Goal: Task Accomplishment & Management: Use online tool/utility

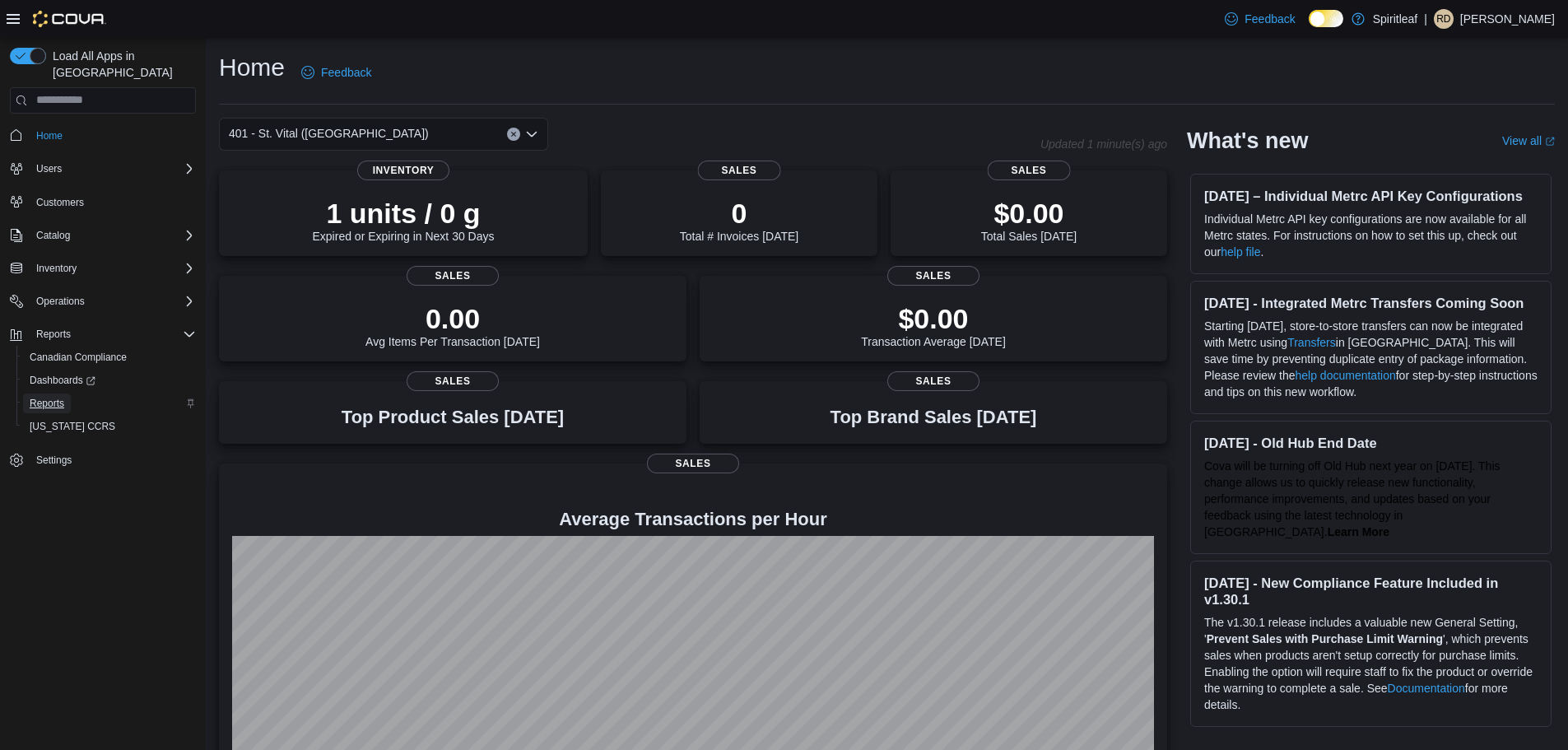
click at [54, 397] on span "Reports" at bounding box center [46, 404] width 35 height 13
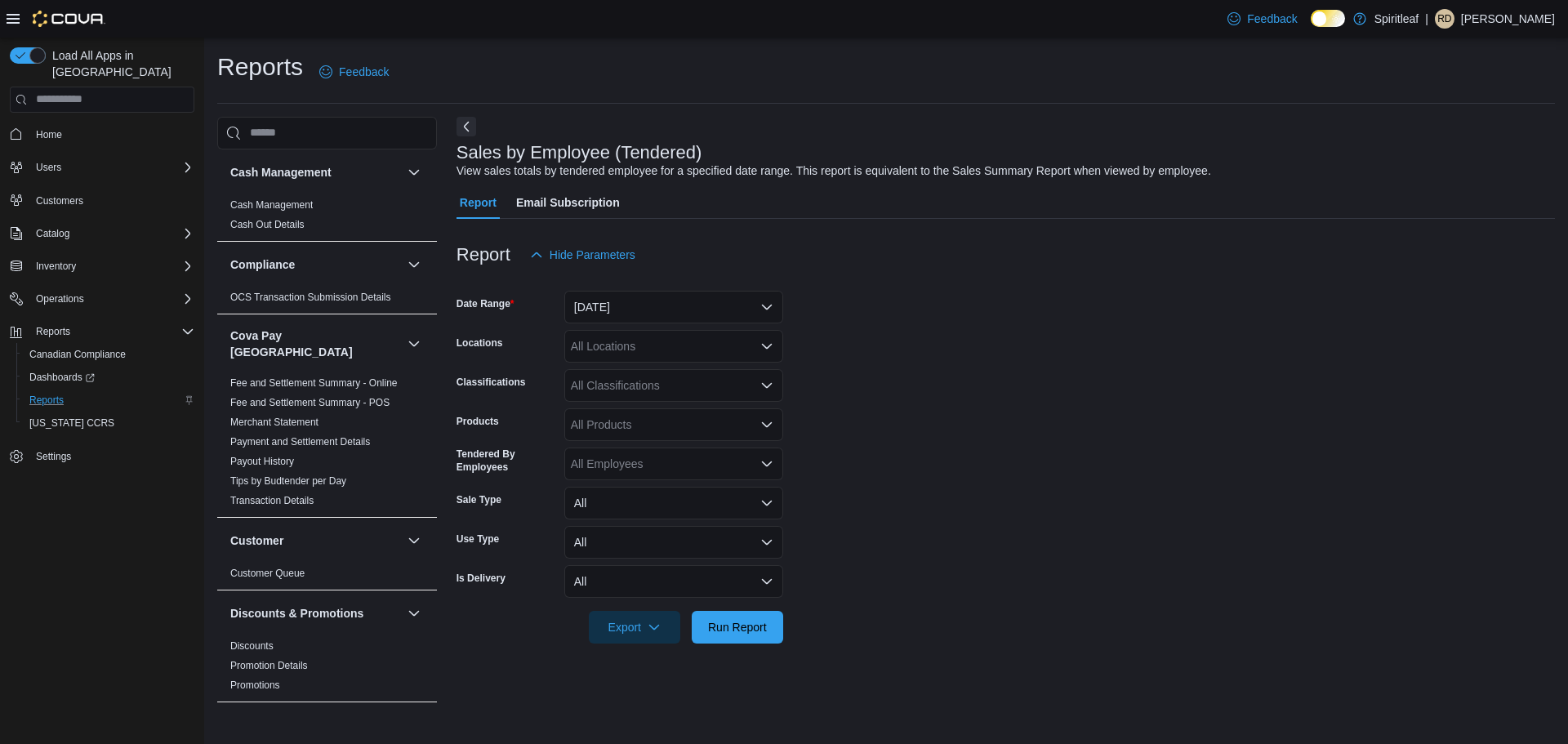
click at [664, 355] on div "All Locations" at bounding box center [674, 346] width 219 height 33
type input "***"
click at [666, 375] on span "401 - St. Vital (Winnipeg)" at bounding box center [723, 373] width 198 height 16
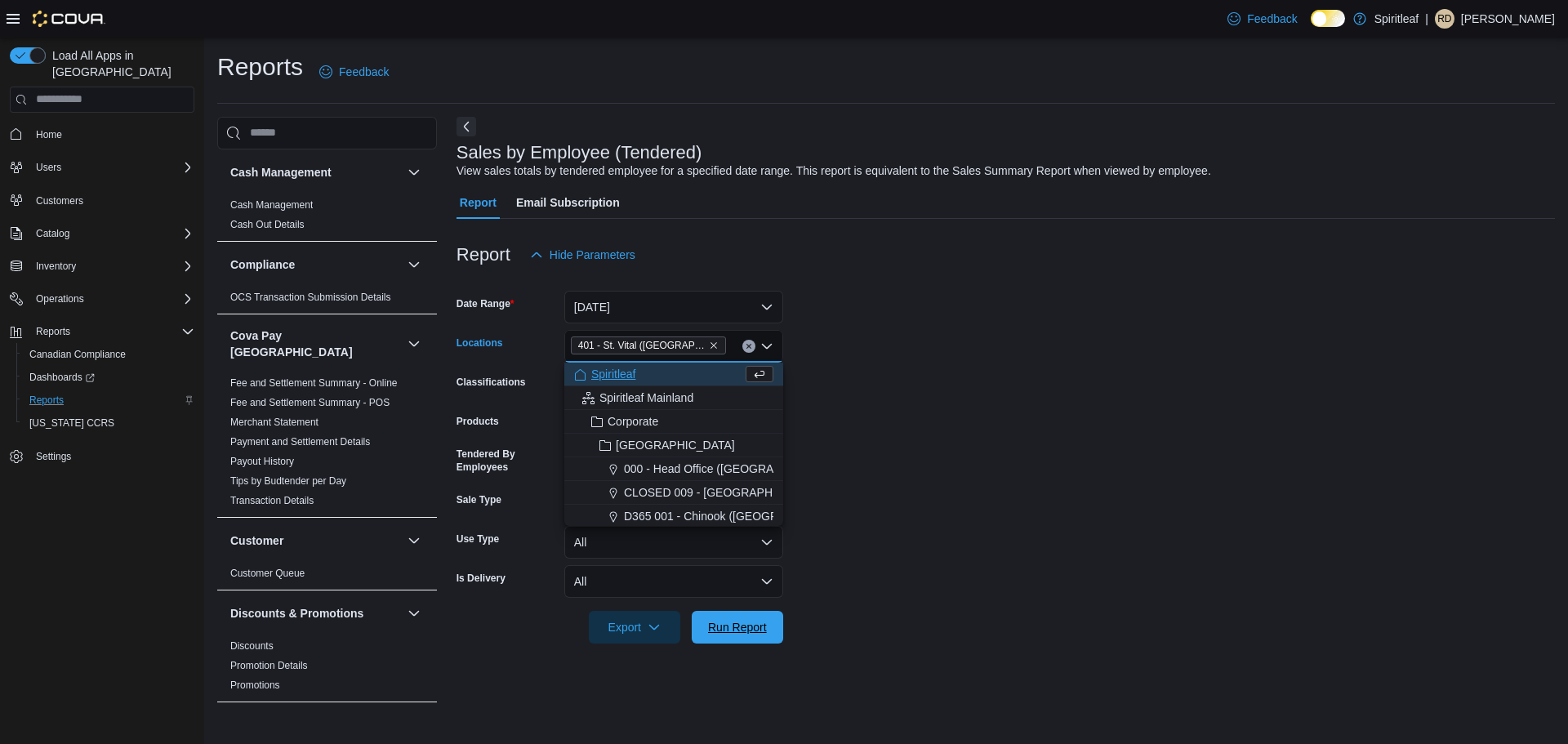
drag, startPoint x: 750, startPoint y: 623, endPoint x: 830, endPoint y: 606, distance: 81.8
click at [750, 623] on span "Run Report" at bounding box center [737, 627] width 59 height 16
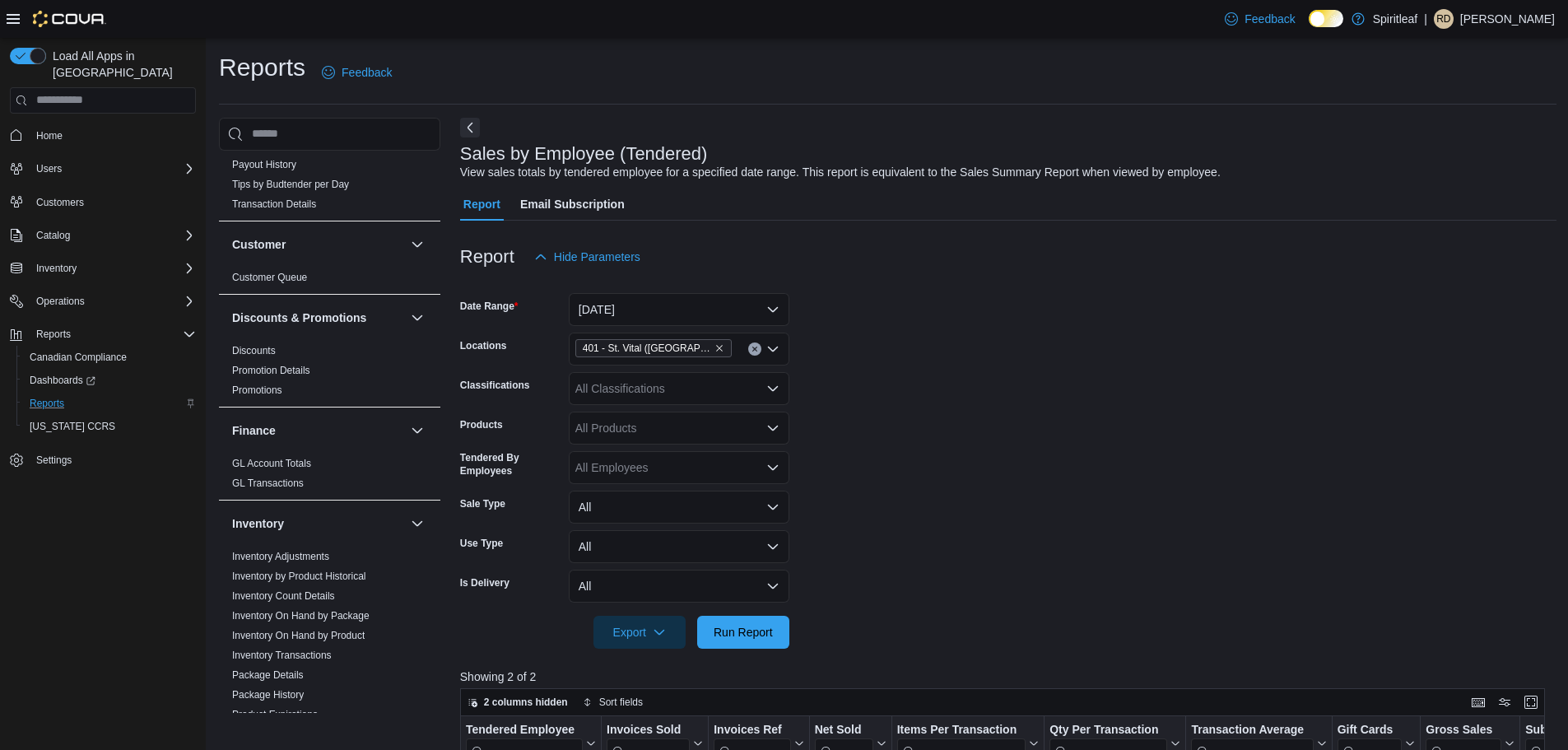
scroll to position [329, 0]
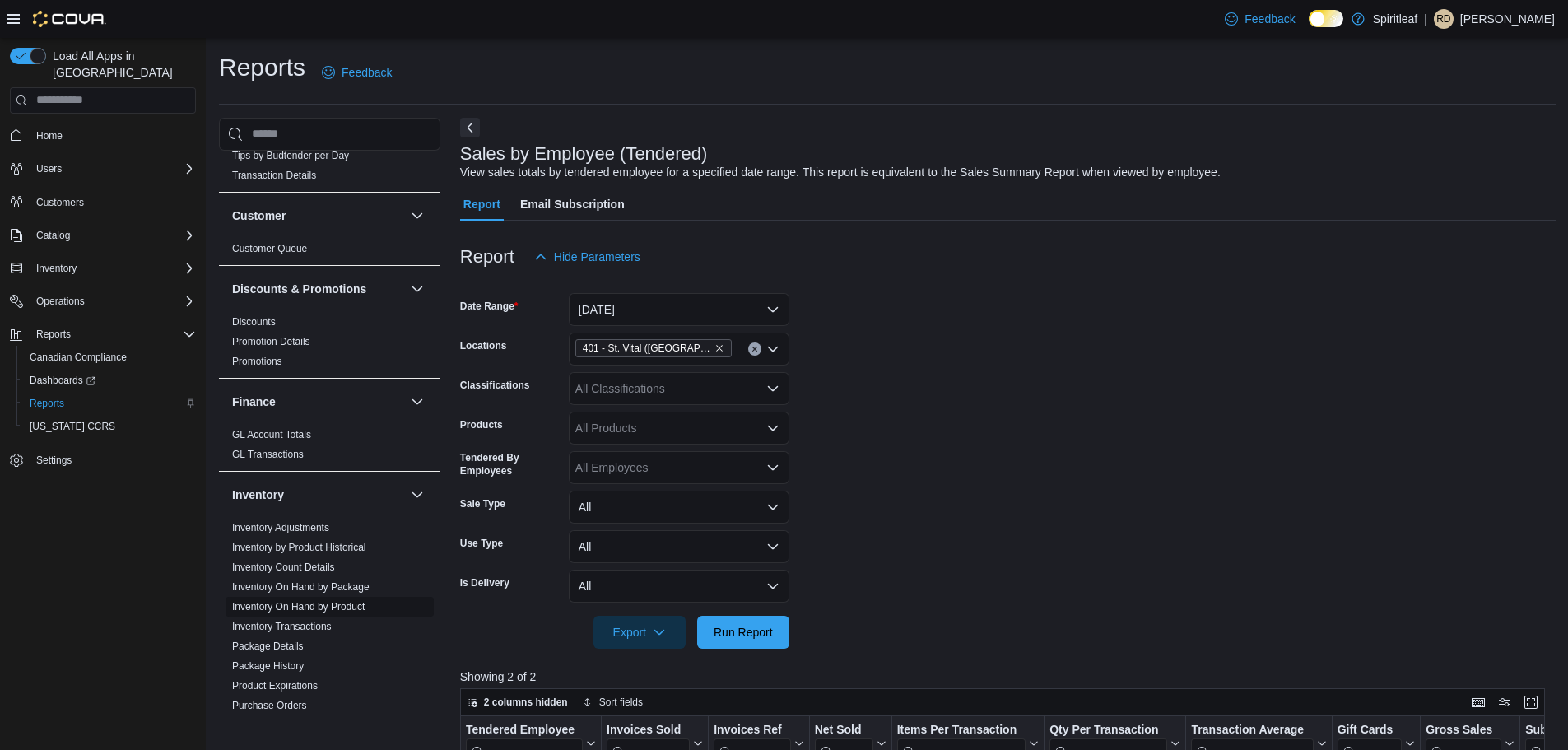
click at [327, 601] on link "Inventory On Hand by Product" at bounding box center [298, 607] width 133 height 11
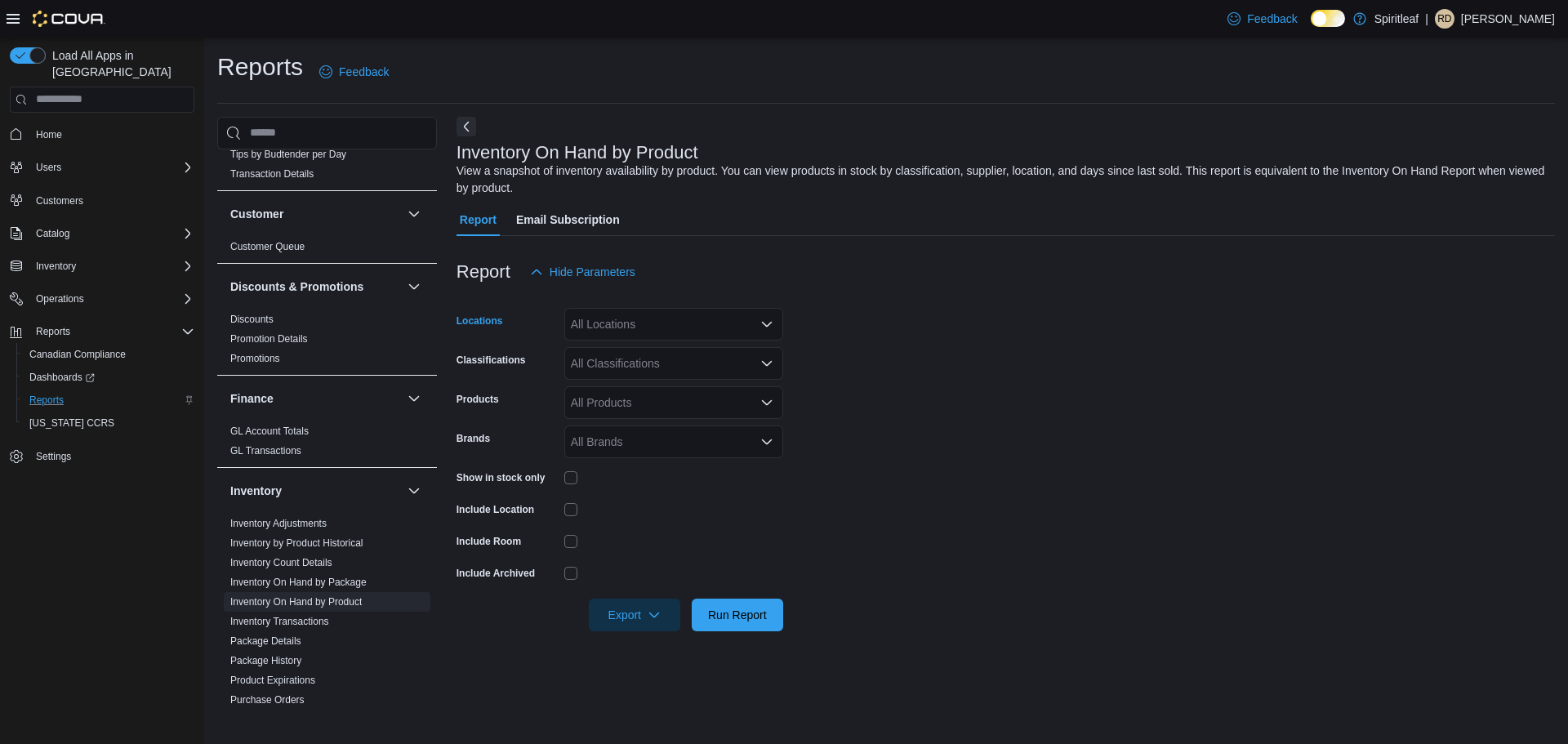
click at [711, 334] on div "All Locations" at bounding box center [674, 324] width 219 height 33
type input "***"
click at [690, 344] on span "401 - St. Vital (Winnipeg)" at bounding box center [723, 351] width 198 height 16
drag, startPoint x: 1106, startPoint y: 357, endPoint x: 709, endPoint y: 387, distance: 398.1
click at [1100, 357] on form "Locations 401 - St. Vital (Winnipeg) Classifications All Classifications Produc…" at bounding box center [1006, 460] width 1098 height 343
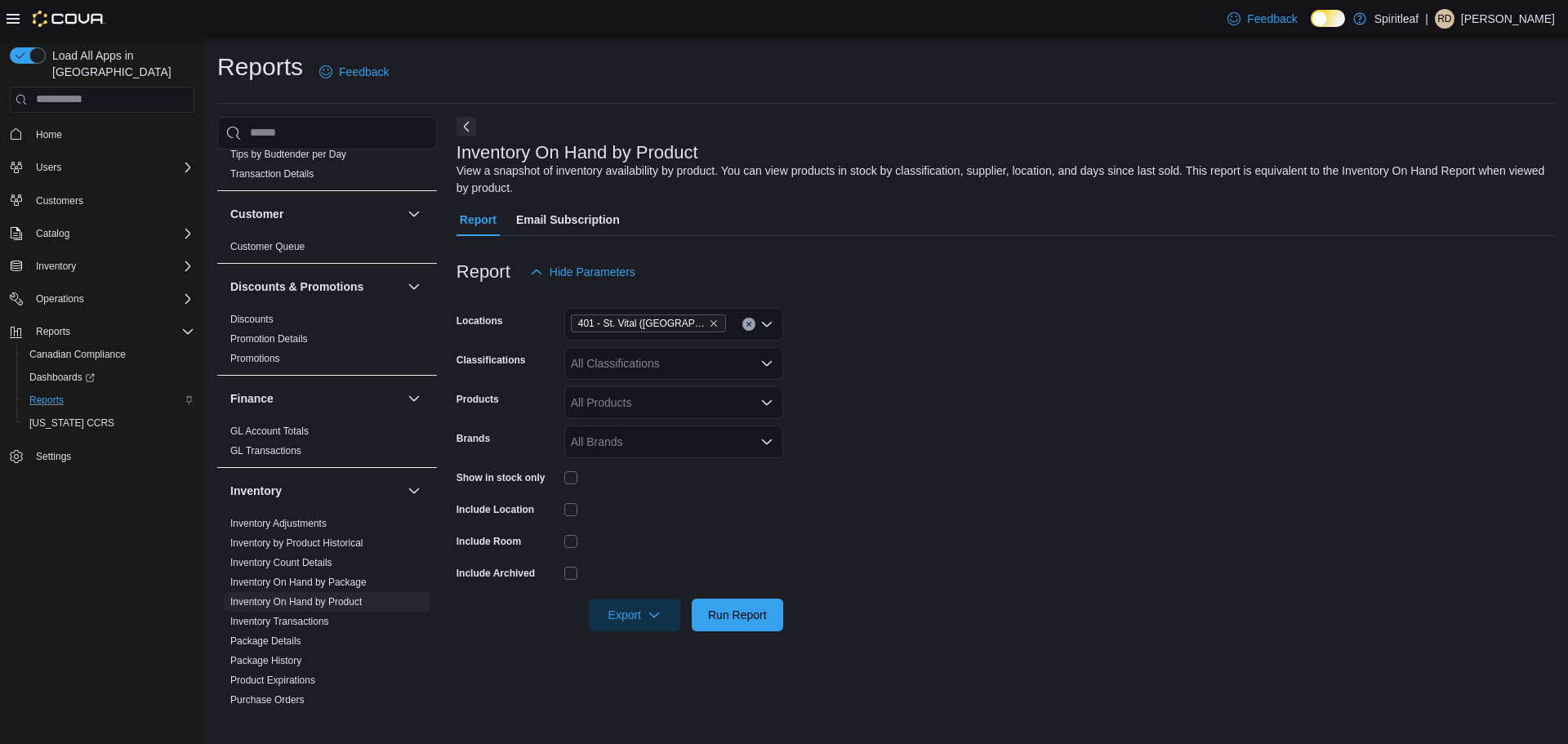
click at [661, 362] on div "All Classifications" at bounding box center [674, 363] width 219 height 33
type input "**"
click at [649, 384] on span "Dried Flower" at bounding box center [632, 390] width 65 height 16
type input "**"
click at [647, 439] on span "Milled Flower" at bounding box center [633, 438] width 67 height 16
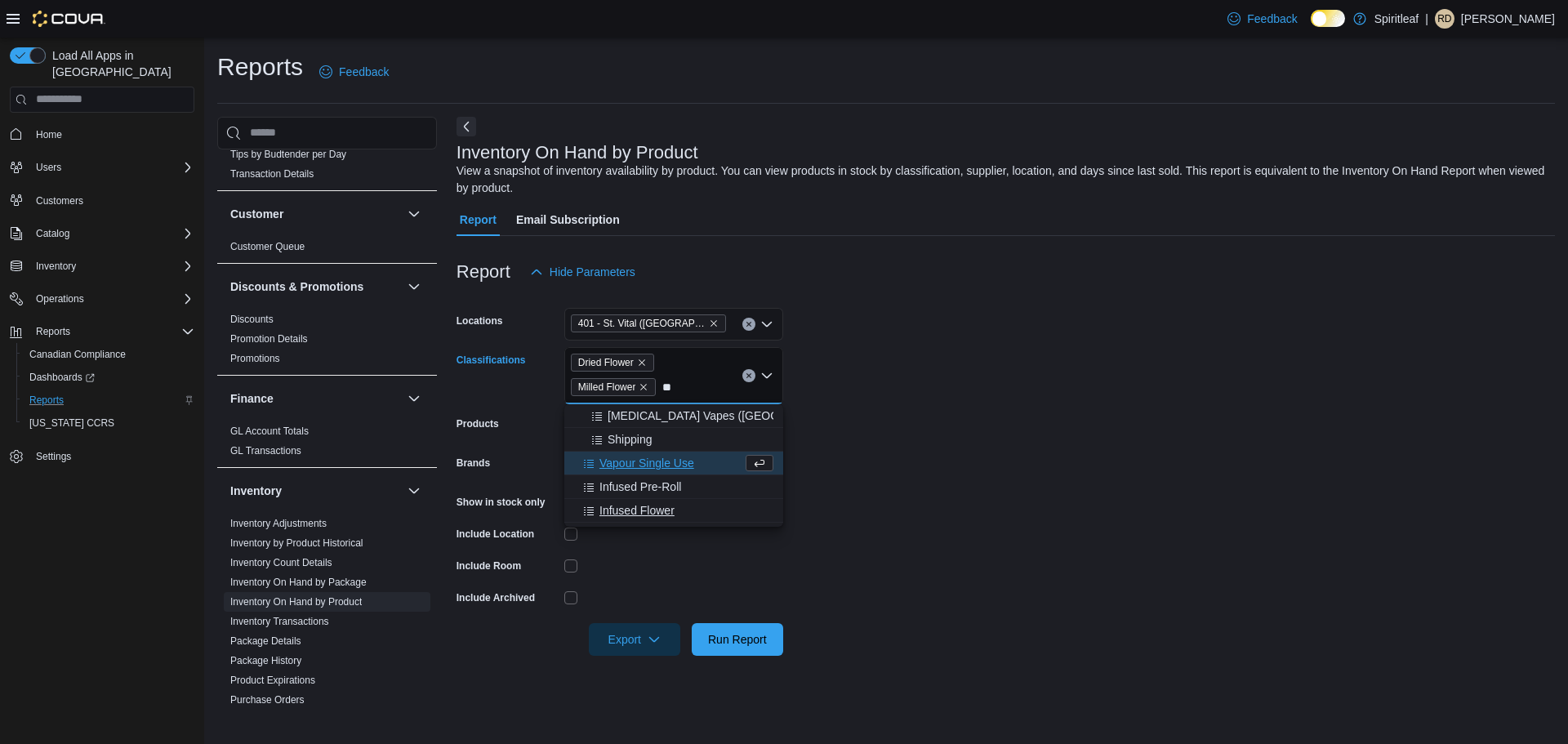
type input "**"
click at [668, 510] on span "Infused Flower" at bounding box center [637, 510] width 75 height 16
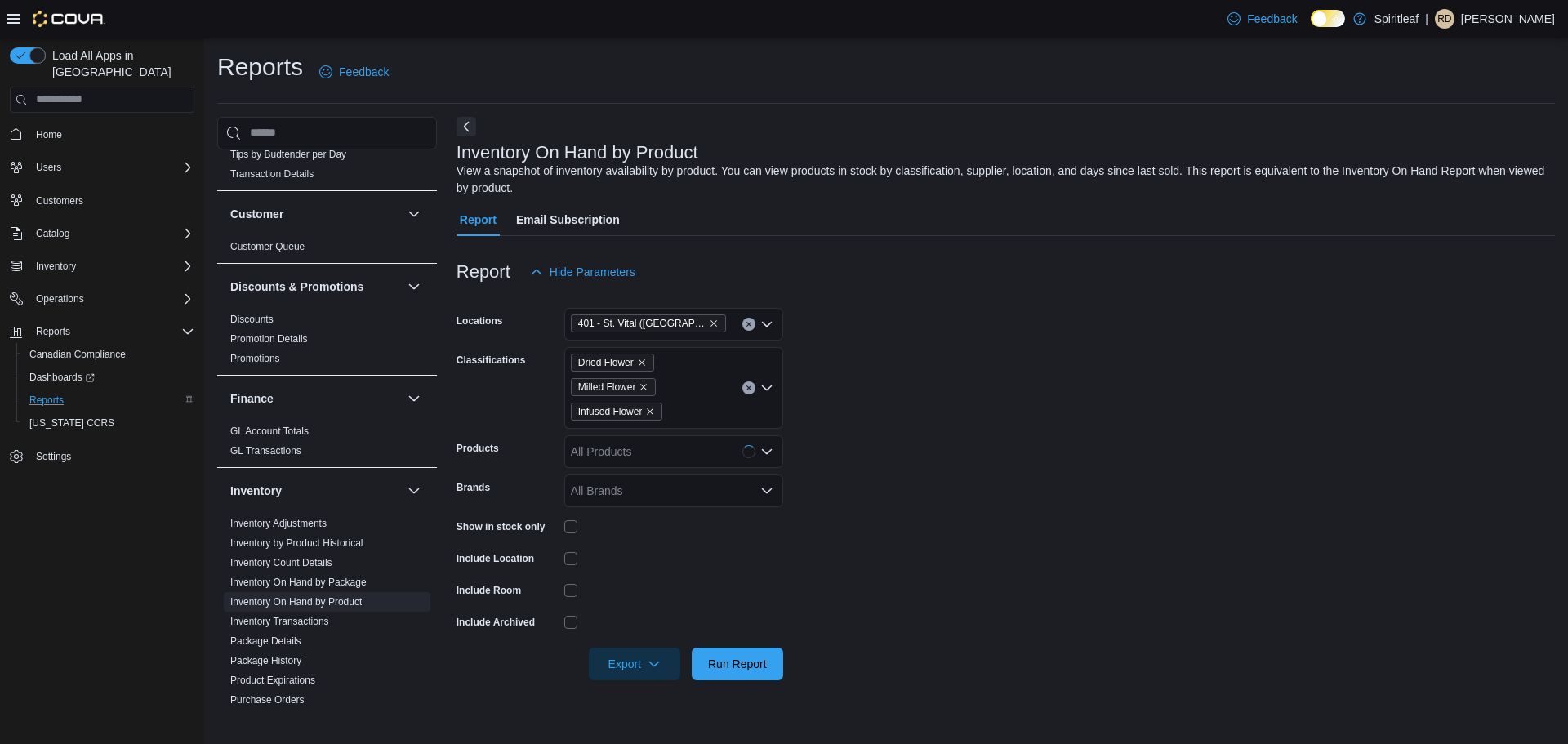
click at [1129, 397] on form "Locations 401 - St. Vital (Winnipeg) Classifications Dried Flower Milled Flower…" at bounding box center [1006, 484] width 1098 height 392
click at [741, 668] on span "Run Report" at bounding box center [737, 663] width 59 height 16
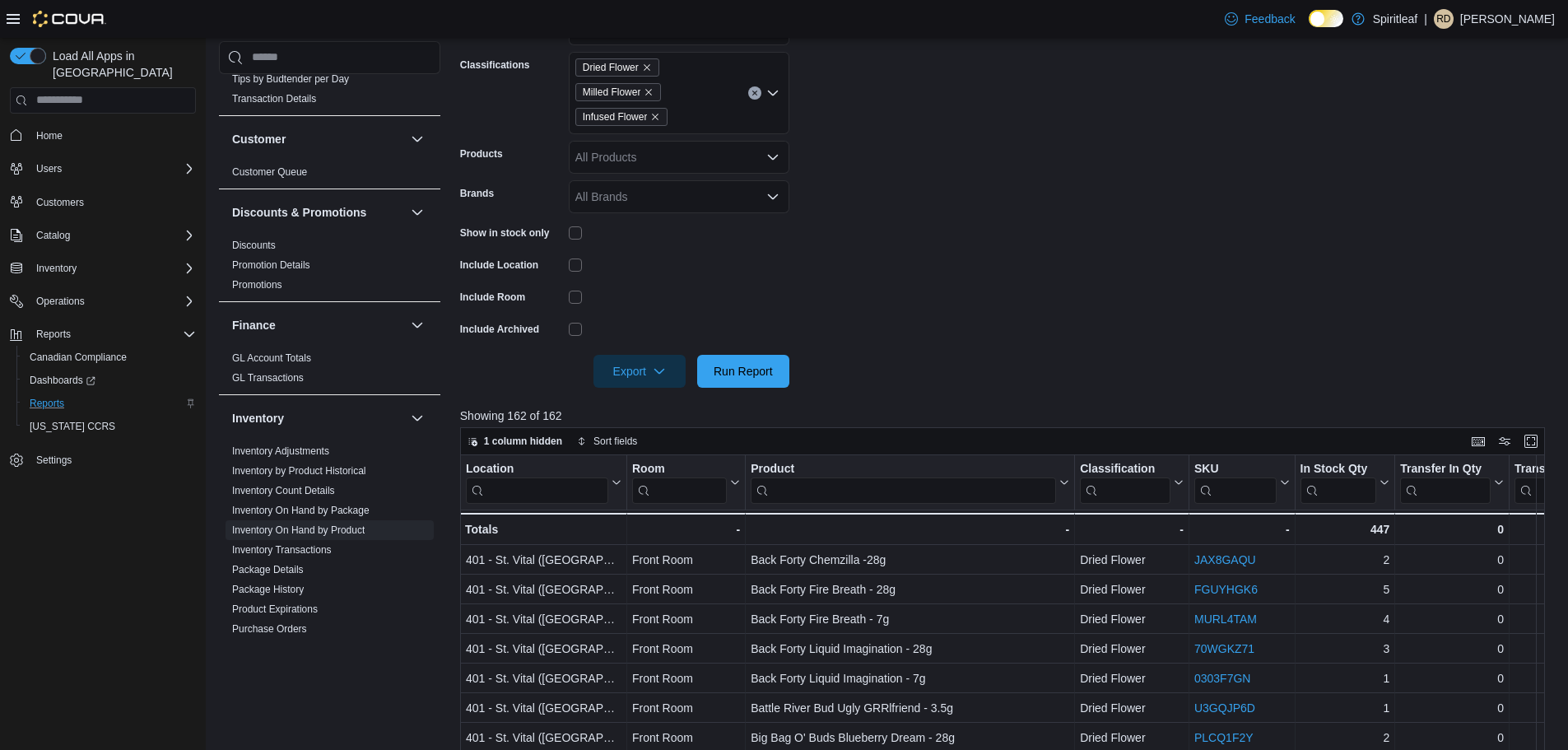
scroll to position [176, 0]
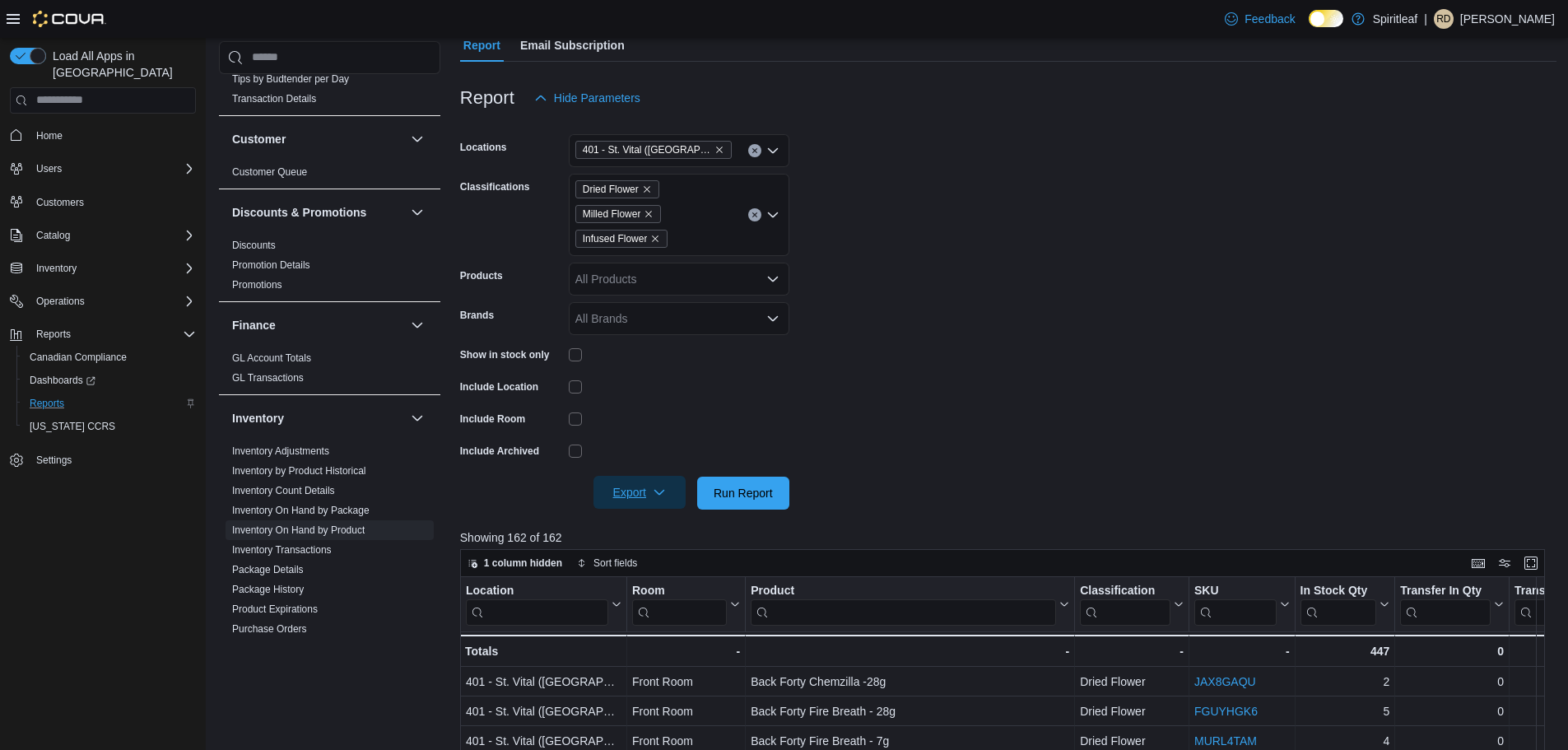
click at [638, 492] on span "Export" at bounding box center [639, 492] width 73 height 33
click at [644, 527] on span "Export to Excel" at bounding box center [641, 526] width 74 height 13
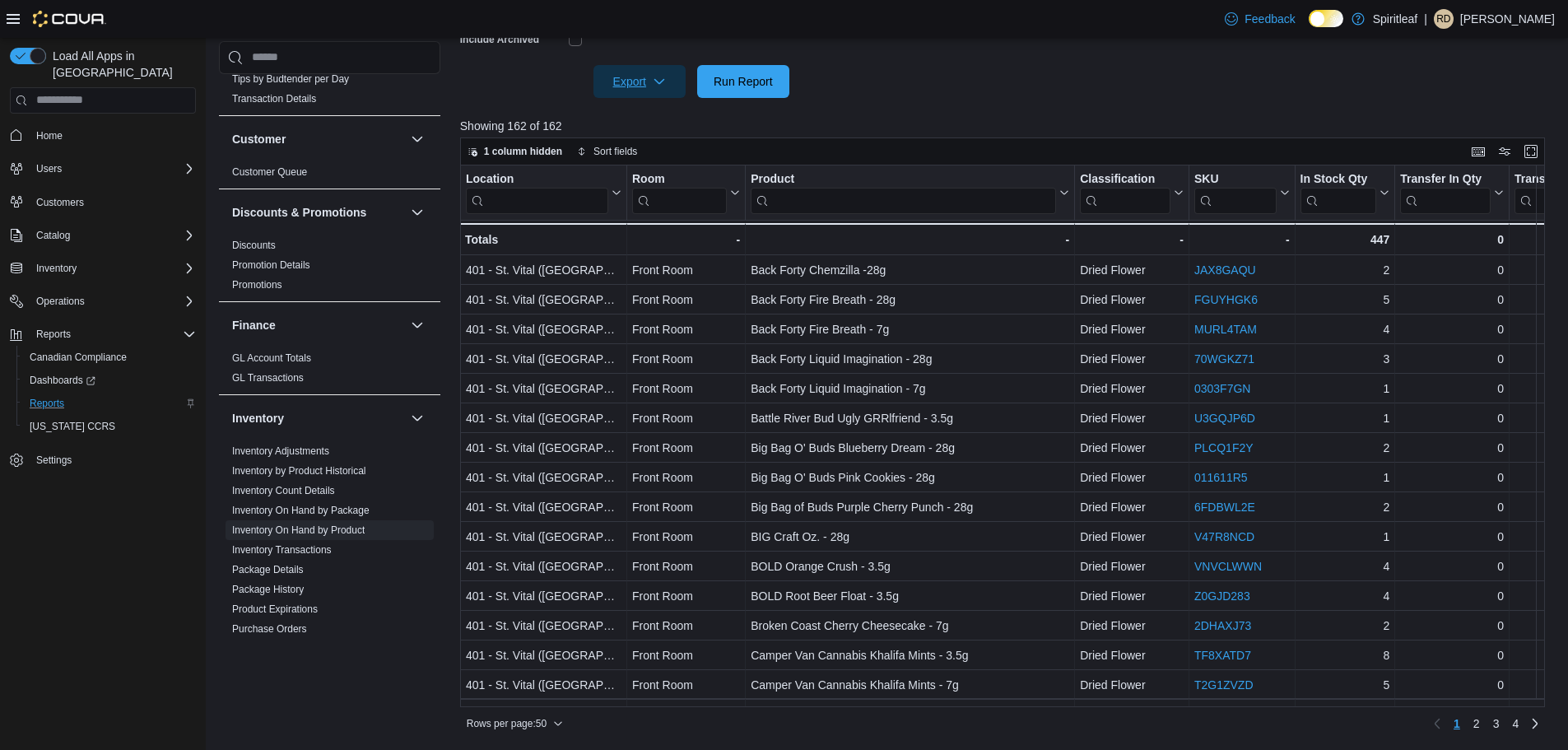
scroll to position [93, 0]
